Goal: Answer question/provide support: Share knowledge or assist other users

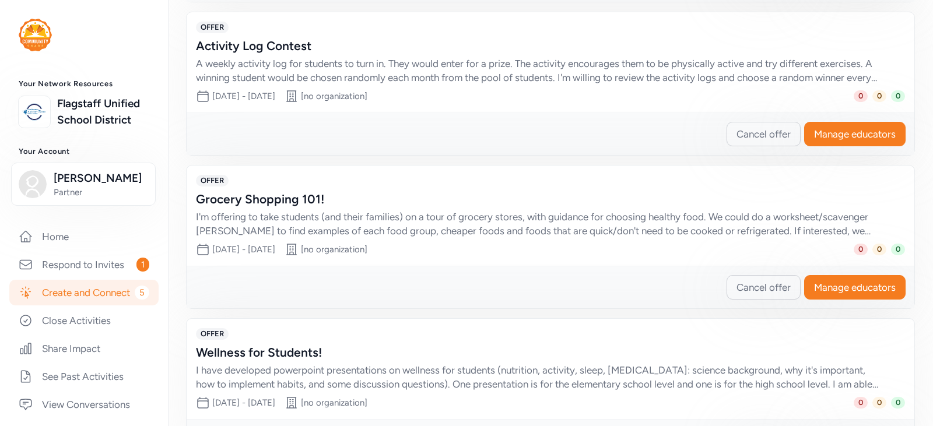
scroll to position [710, 0]
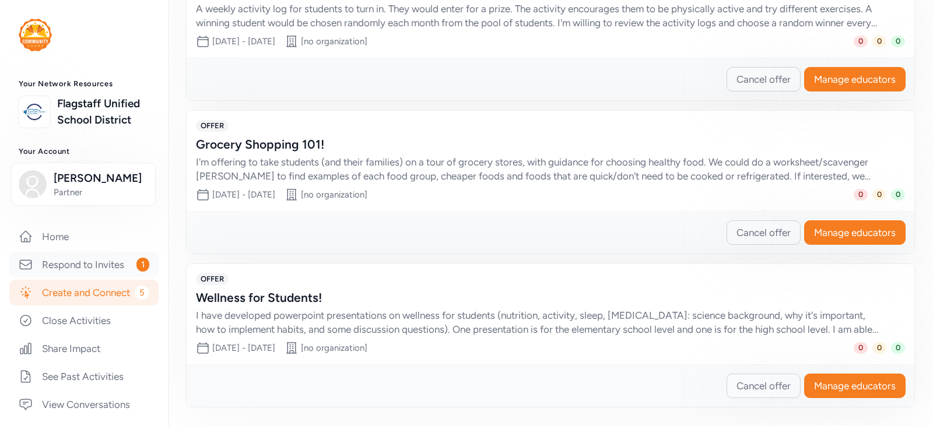
click at [66, 278] on link "Respond to Invites 1" at bounding box center [83, 265] width 149 height 26
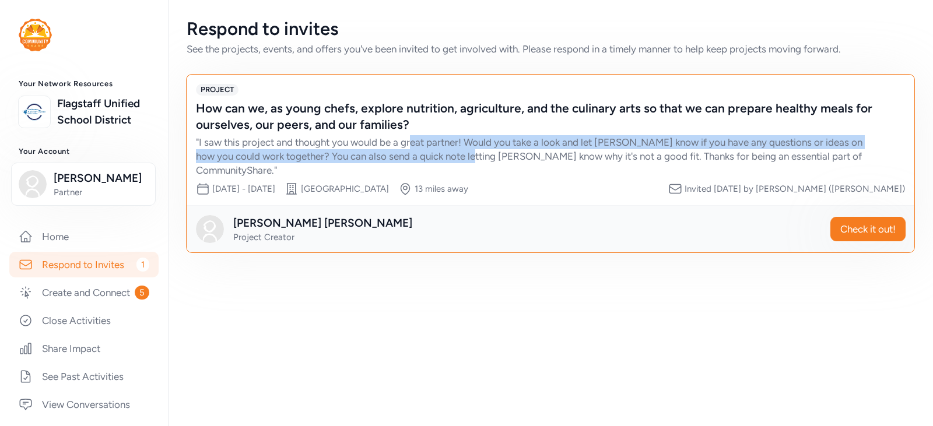
drag, startPoint x: 469, startPoint y: 152, endPoint x: 433, endPoint y: 131, distance: 42.1
click at [413, 138] on div "" I saw this project and thought you would be a great partner! Would you take a…" at bounding box center [539, 156] width 686 height 42
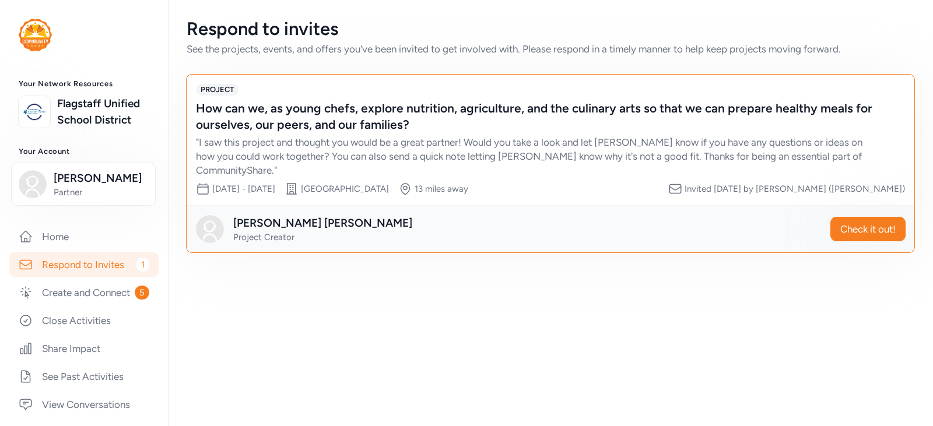
click at [448, 122] on div "How can we, as young chefs, explore nutrition, agriculture, and the culinary ar…" at bounding box center [539, 116] width 686 height 33
click at [886, 222] on span "Check it out!" at bounding box center [867, 229] width 55 height 14
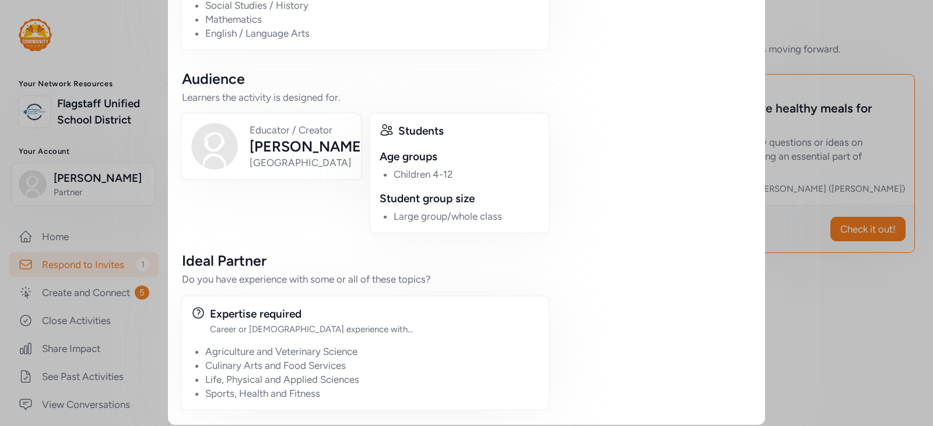
scroll to position [755, 0]
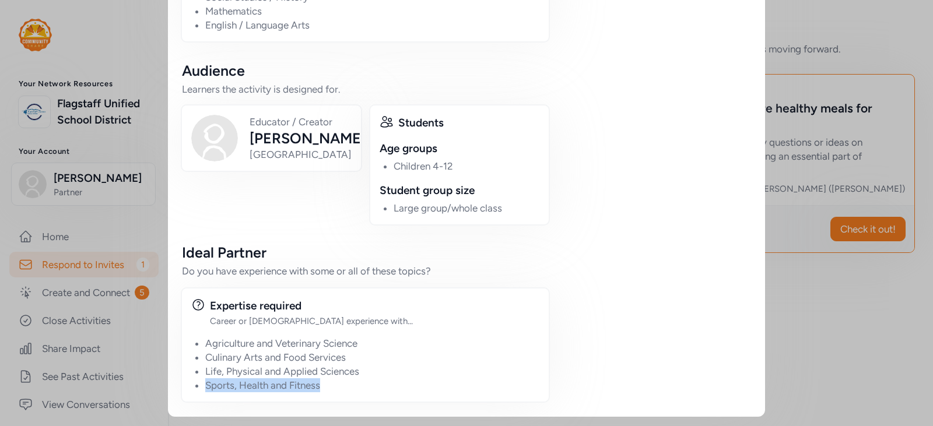
drag, startPoint x: 341, startPoint y: 385, endPoint x: 192, endPoint y: 387, distance: 148.1
click at [205, 387] on li "Sports, Health and Fitness" at bounding box center [372, 385] width 334 height 14
drag, startPoint x: 212, startPoint y: 373, endPoint x: 353, endPoint y: 373, distance: 141.1
click at [353, 373] on li "Life, Physical and Applied Sciences" at bounding box center [372, 371] width 334 height 14
click at [332, 388] on li "Sports, Health and Fitness" at bounding box center [372, 385] width 334 height 14
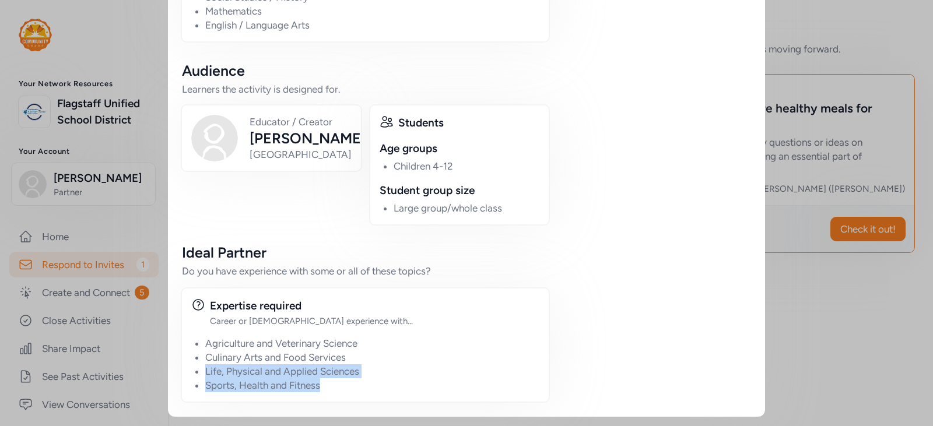
drag, startPoint x: 324, startPoint y: 386, endPoint x: 184, endPoint y: 373, distance: 140.0
click at [184, 373] on div "Expertise required Career or volunteer experience with... Agriculture and Veter…" at bounding box center [365, 344] width 369 height 115
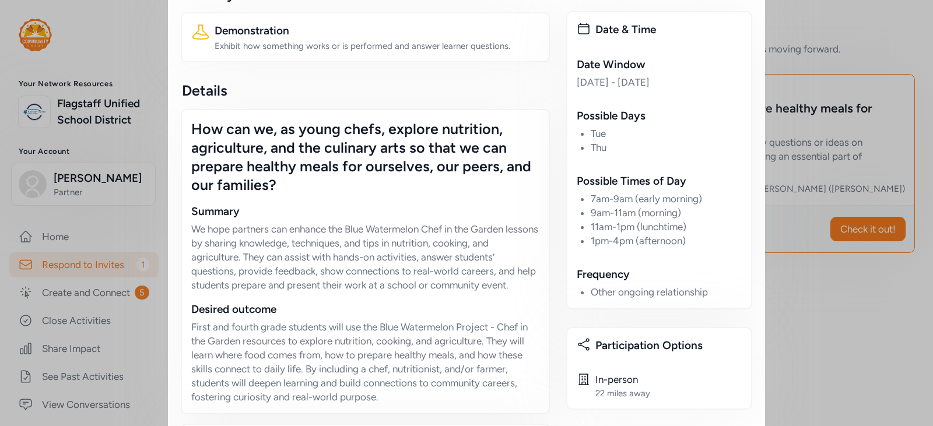
scroll to position [0, 0]
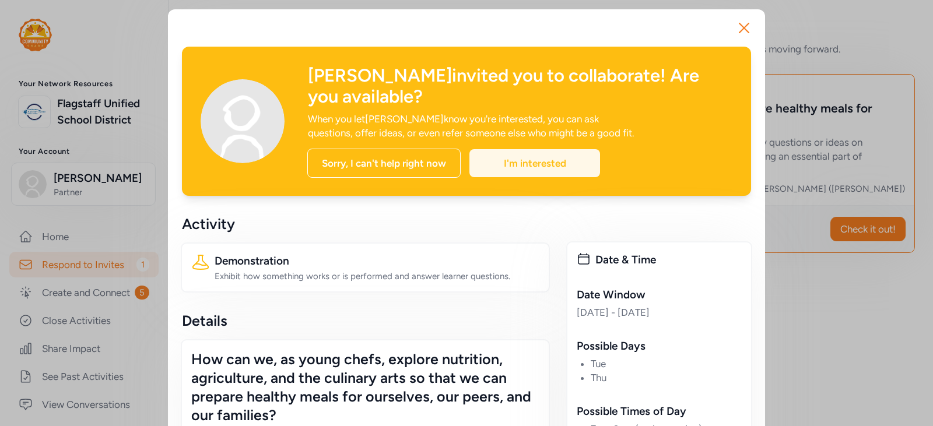
click at [554, 158] on div "I'm interested" at bounding box center [534, 163] width 131 height 28
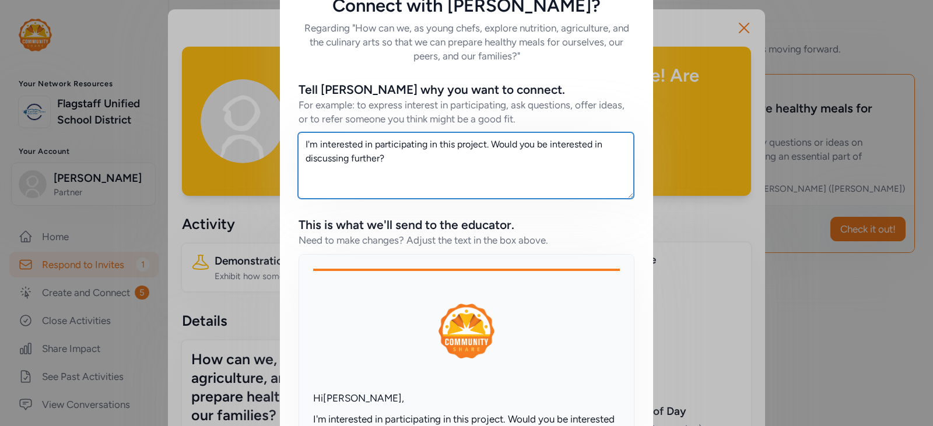
click at [439, 163] on textarea "I'm interested in participating in this project. Would you be interested in dis…" at bounding box center [466, 165] width 336 height 66
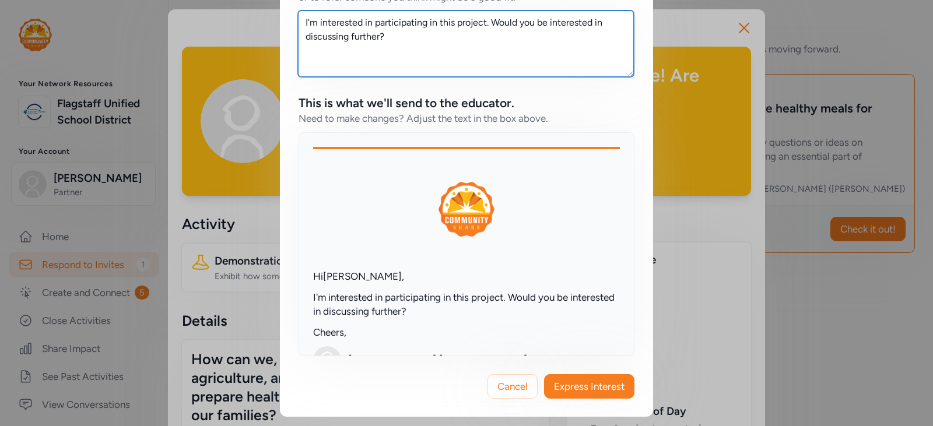
scroll to position [5, 0]
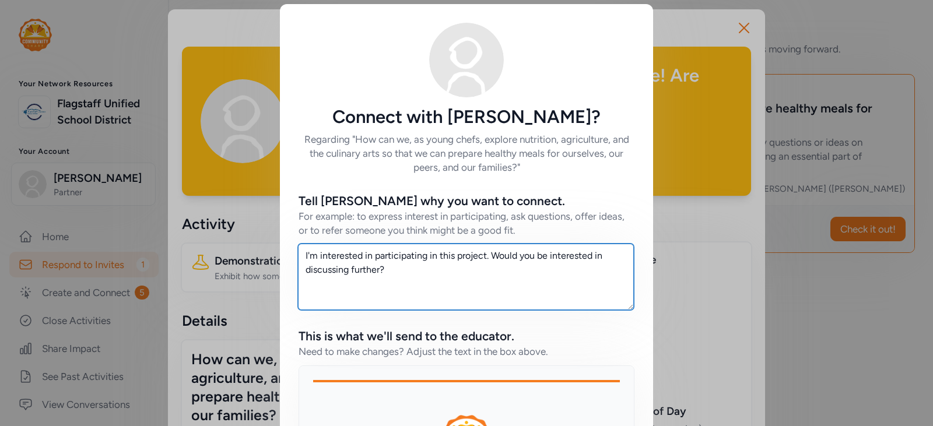
click at [480, 257] on textarea "I'm interested in participating in this project. Would you be interested in dis…" at bounding box center [466, 277] width 336 height 66
click at [451, 276] on textarea "I'm interested in participating in this project. Would you be interested in dis…" at bounding box center [466, 277] width 336 height 66
click at [484, 252] on textarea "I'm interested in participating in this project. Would you be interested in dis…" at bounding box center [466, 277] width 336 height 66
click at [488, 258] on textarea "I'm interested in participating in this project. Would you be interested in dis…" at bounding box center [466, 277] width 336 height 66
click at [435, 278] on textarea "I'm interested in participating in this project. Would you be interested in dis…" at bounding box center [466, 277] width 336 height 66
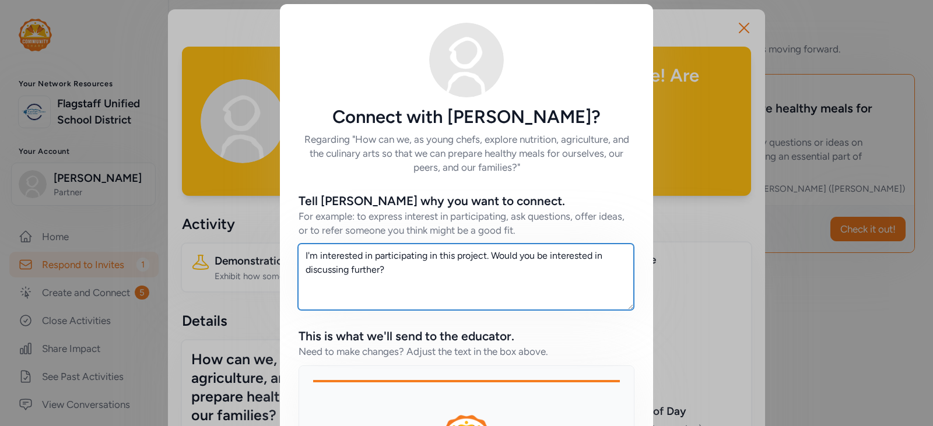
click at [485, 255] on textarea "I'm interested in participating in this project. Would you be interested in dis…" at bounding box center [466, 277] width 336 height 66
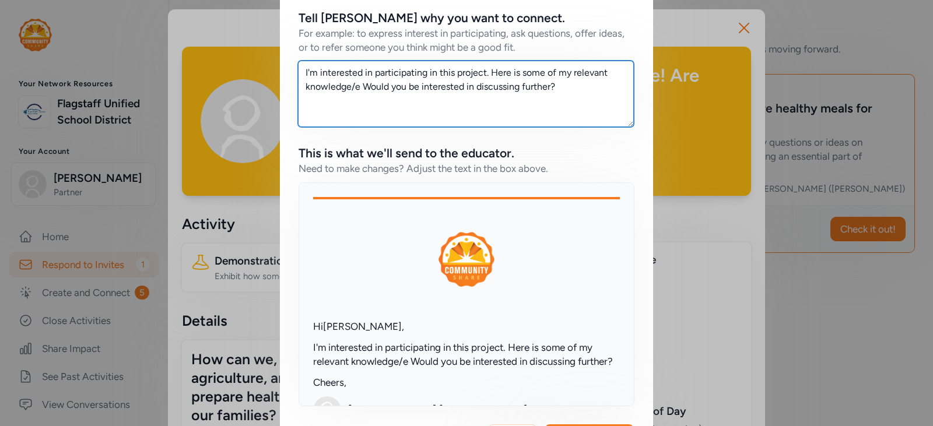
scroll to position [122, 0]
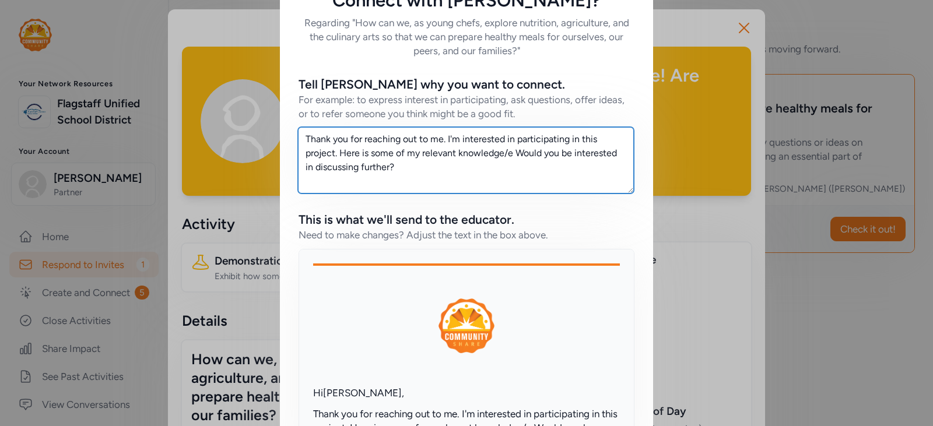
click at [507, 155] on textarea "Thank you for reaching out to me. I'm interested in participating in this proje…" at bounding box center [466, 160] width 336 height 66
click at [553, 151] on textarea "Thank you for reaching out to me. I'm interested in participating in this proje…" at bounding box center [466, 160] width 336 height 66
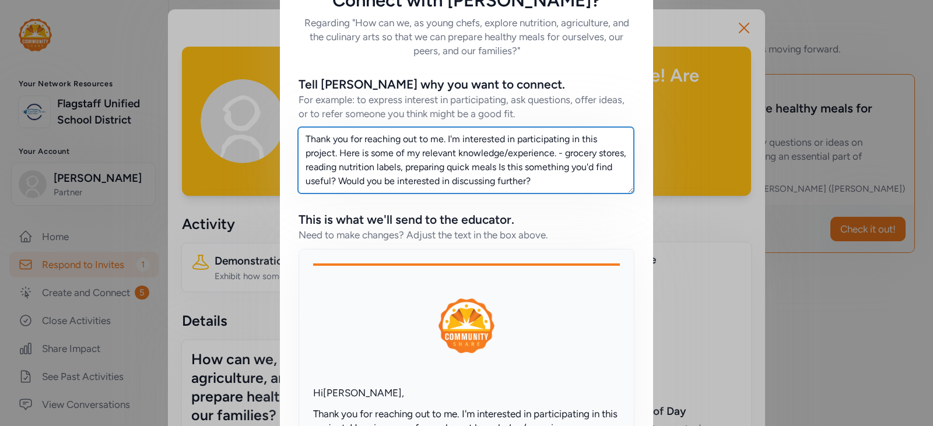
drag, startPoint x: 559, startPoint y: 149, endPoint x: 335, endPoint y: 156, distance: 224.0
click at [335, 156] on textarea "Thank you for reaching out to me. I'm interested in participating in this proje…" at bounding box center [466, 160] width 336 height 66
drag, startPoint x: 492, startPoint y: 169, endPoint x: 464, endPoint y: 167, distance: 27.4
click at [464, 167] on textarea "Thank you for reaching out to me. I'm interested in participating in this proje…" at bounding box center [466, 160] width 336 height 66
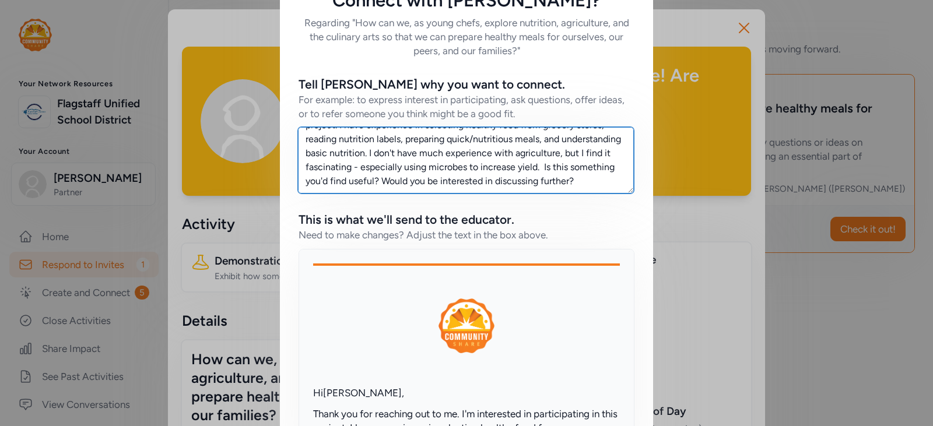
drag, startPoint x: 363, startPoint y: 139, endPoint x: 386, endPoint y: 139, distance: 22.7
click at [386, 139] on textarea "Thank you for reaching out to me. I'm interested in participating in this proje…" at bounding box center [466, 160] width 336 height 66
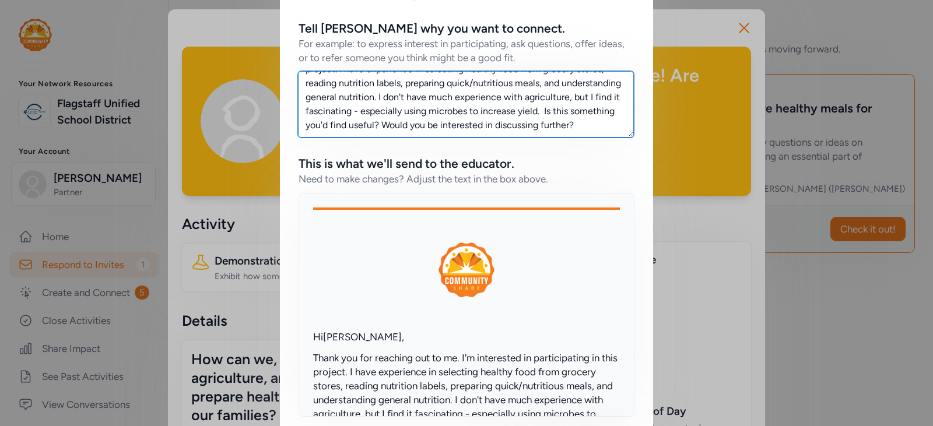
click at [431, 86] on textarea "Thank you for reaching out to me. I'm interested in participating in this proje…" at bounding box center [466, 104] width 336 height 66
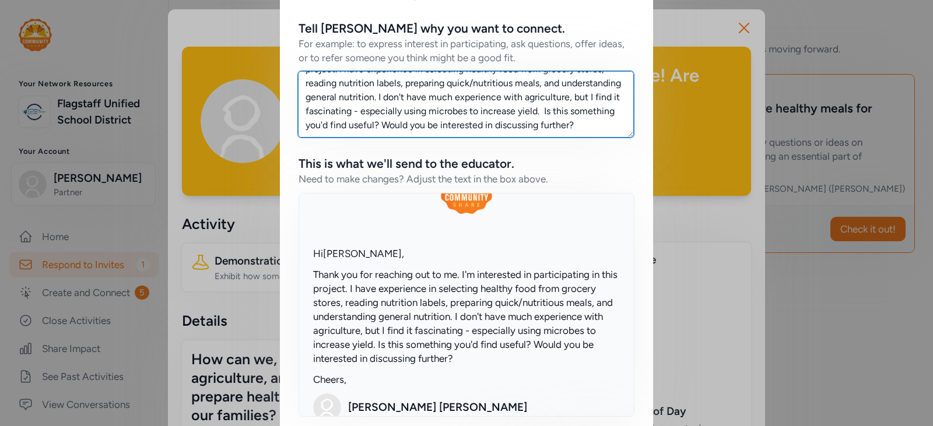
scroll to position [58, 0]
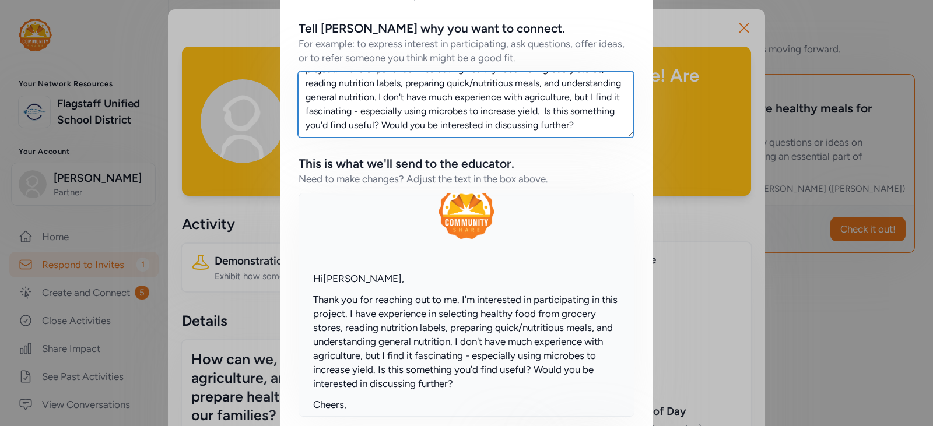
click at [521, 94] on textarea "Thank you for reaching out to me. I'm interested in participating in this proje…" at bounding box center [466, 104] width 336 height 66
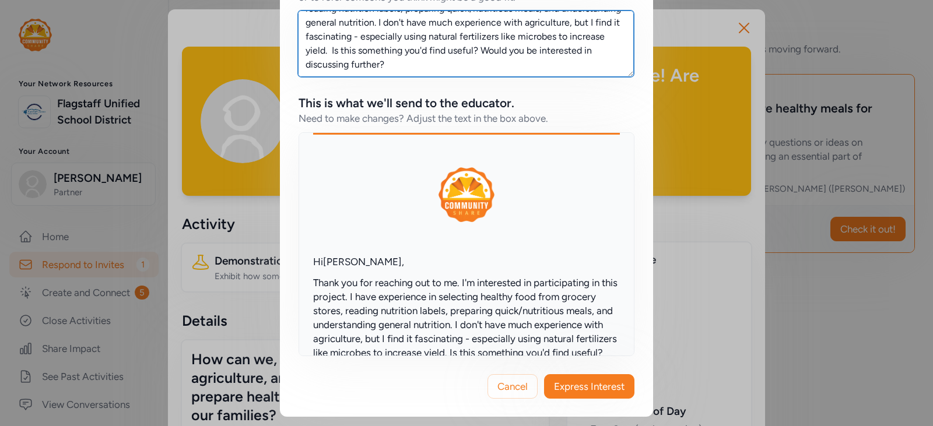
scroll to position [0, 0]
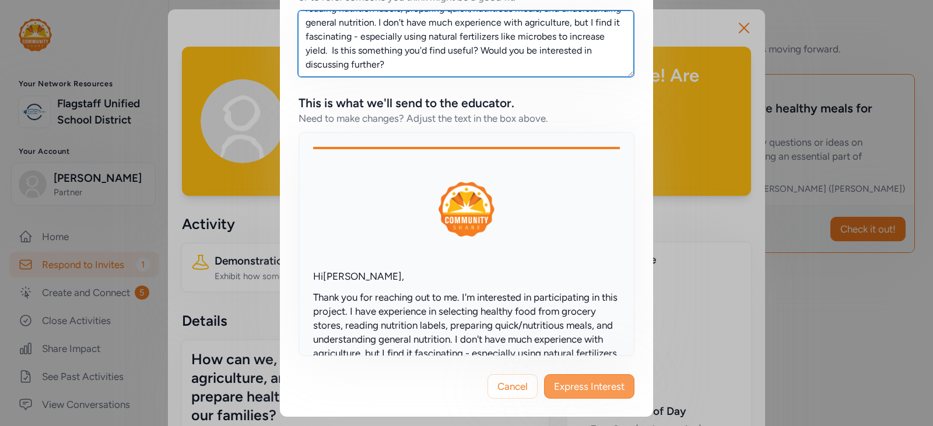
type textarea "Thank you for reaching out to me. I'm interested in participating in this proje…"
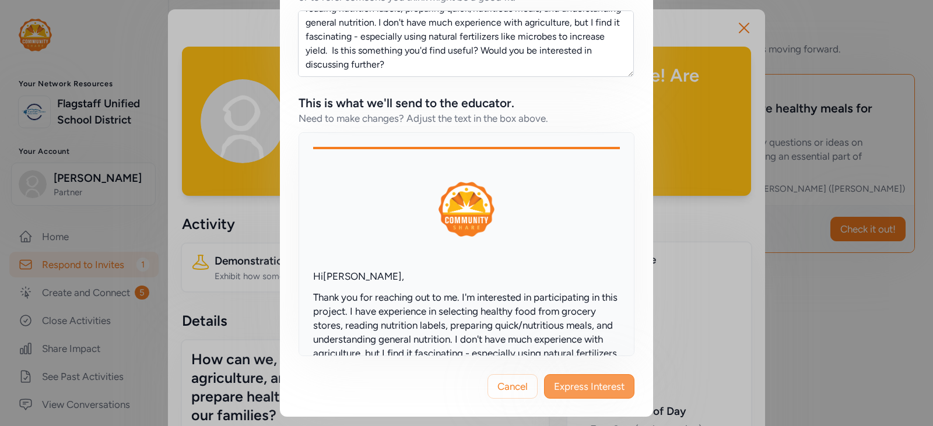
click at [595, 391] on span "Express Interest" at bounding box center [589, 387] width 71 height 14
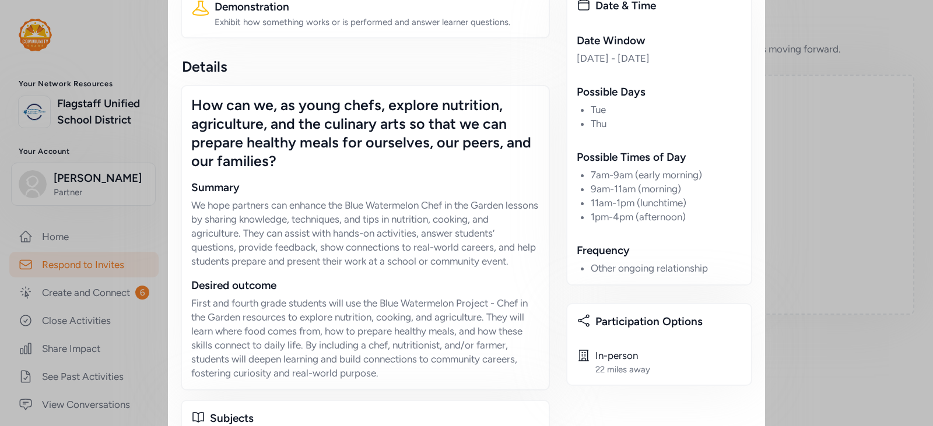
scroll to position [408, 0]
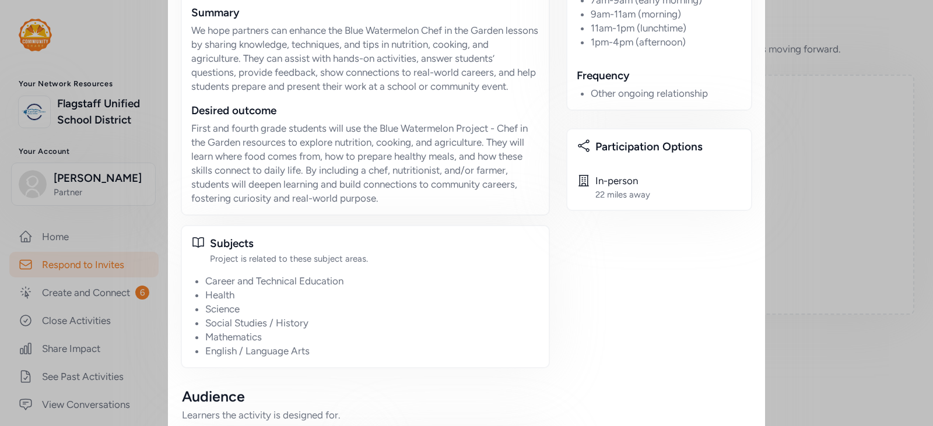
click at [614, 189] on div "22 miles away" at bounding box center [622, 195] width 55 height 12
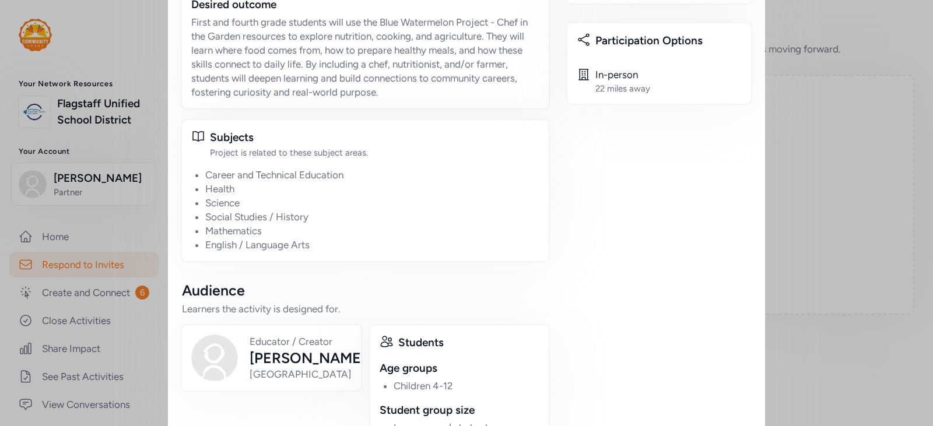
scroll to position [734, 0]
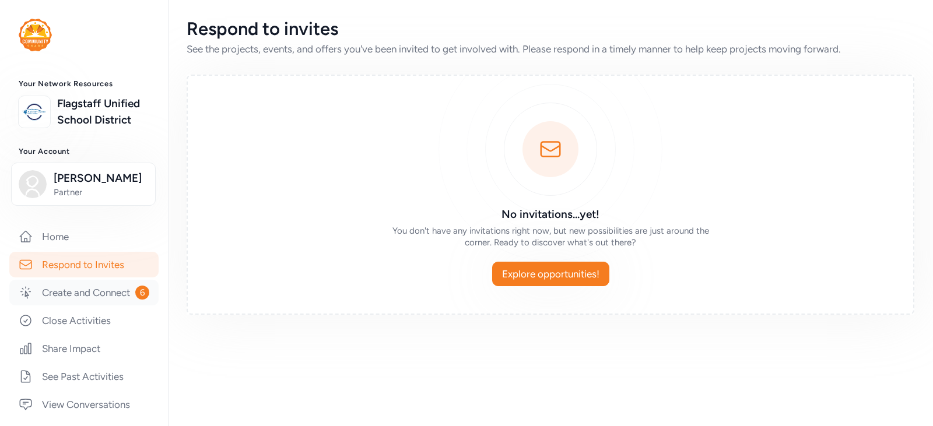
click at [89, 305] on link "Create and Connect 6" at bounding box center [83, 293] width 149 height 26
